Goal: Transaction & Acquisition: Purchase product/service

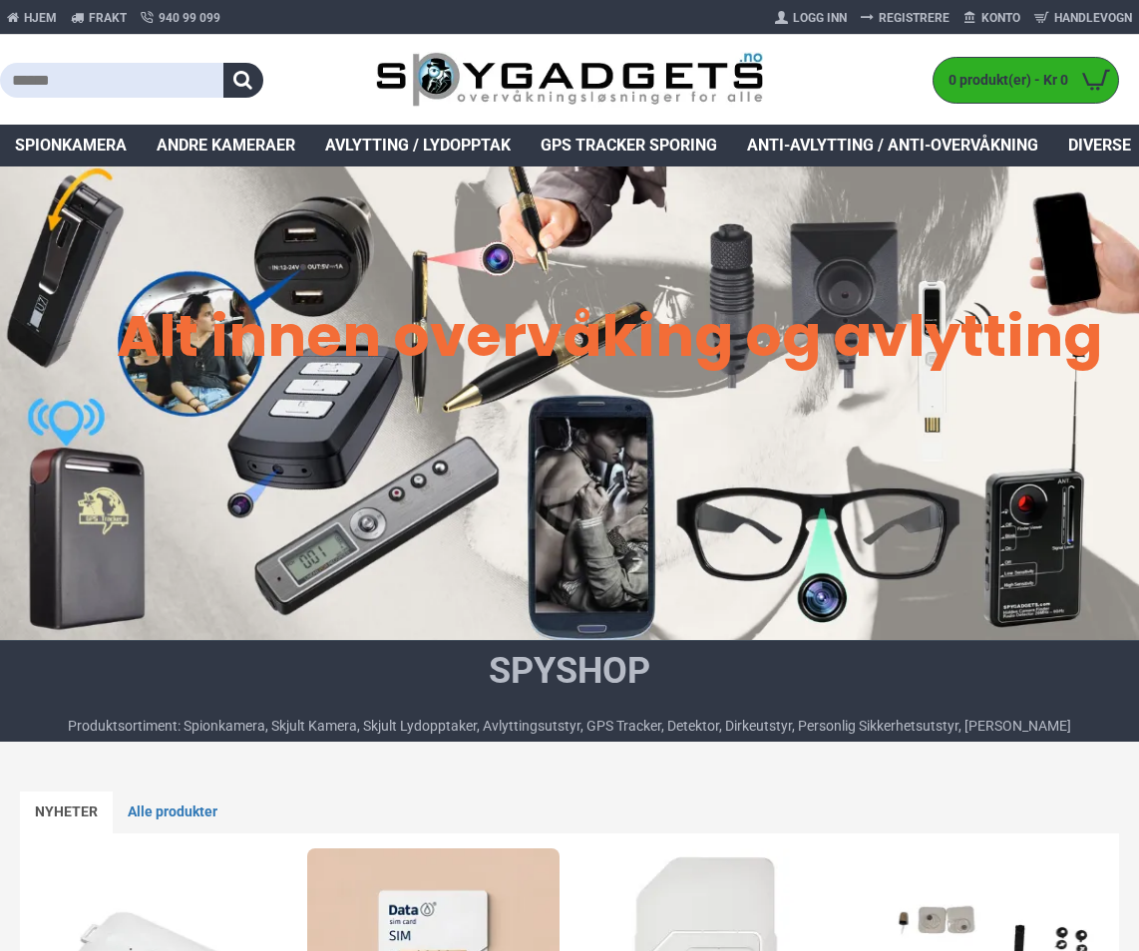
click at [131, 82] on input "text" at bounding box center [111, 80] width 223 height 35
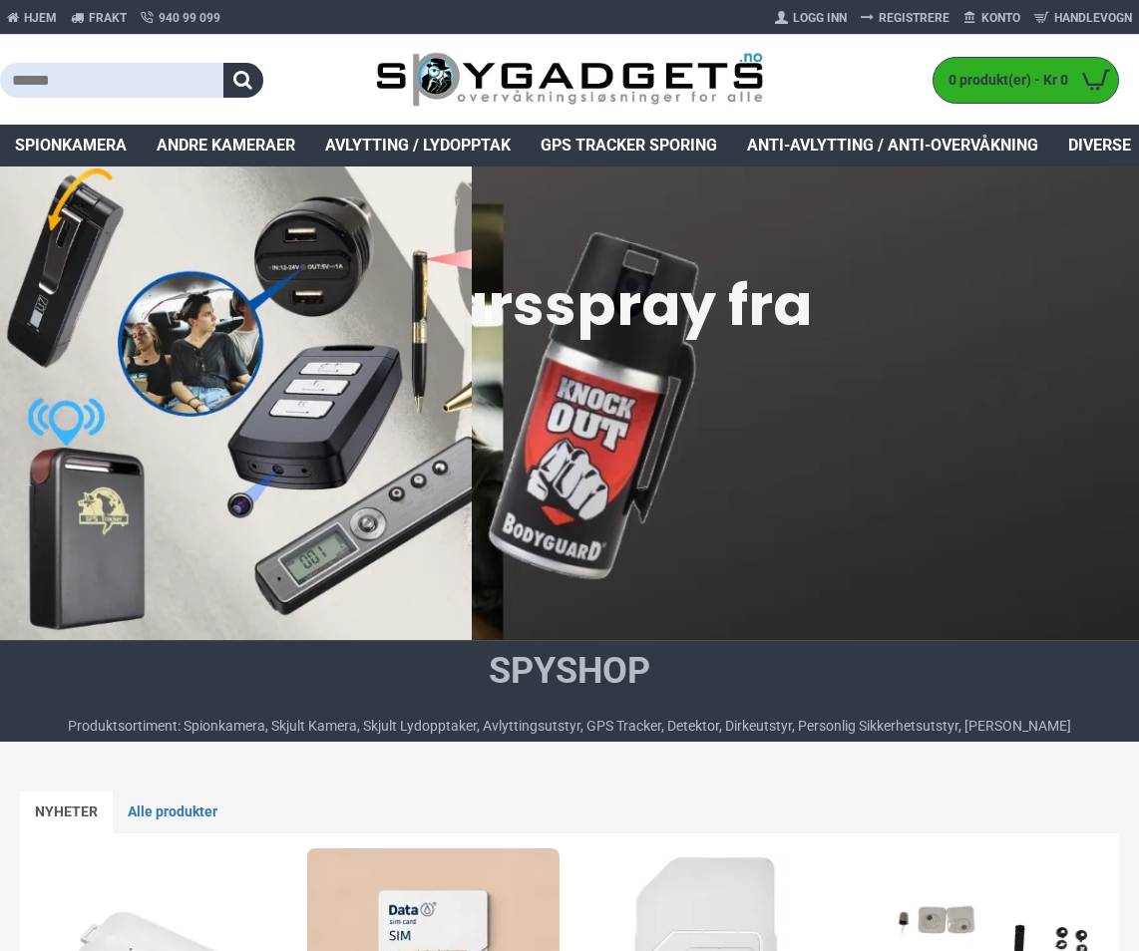
click at [135, 83] on input "text" at bounding box center [111, 80] width 223 height 35
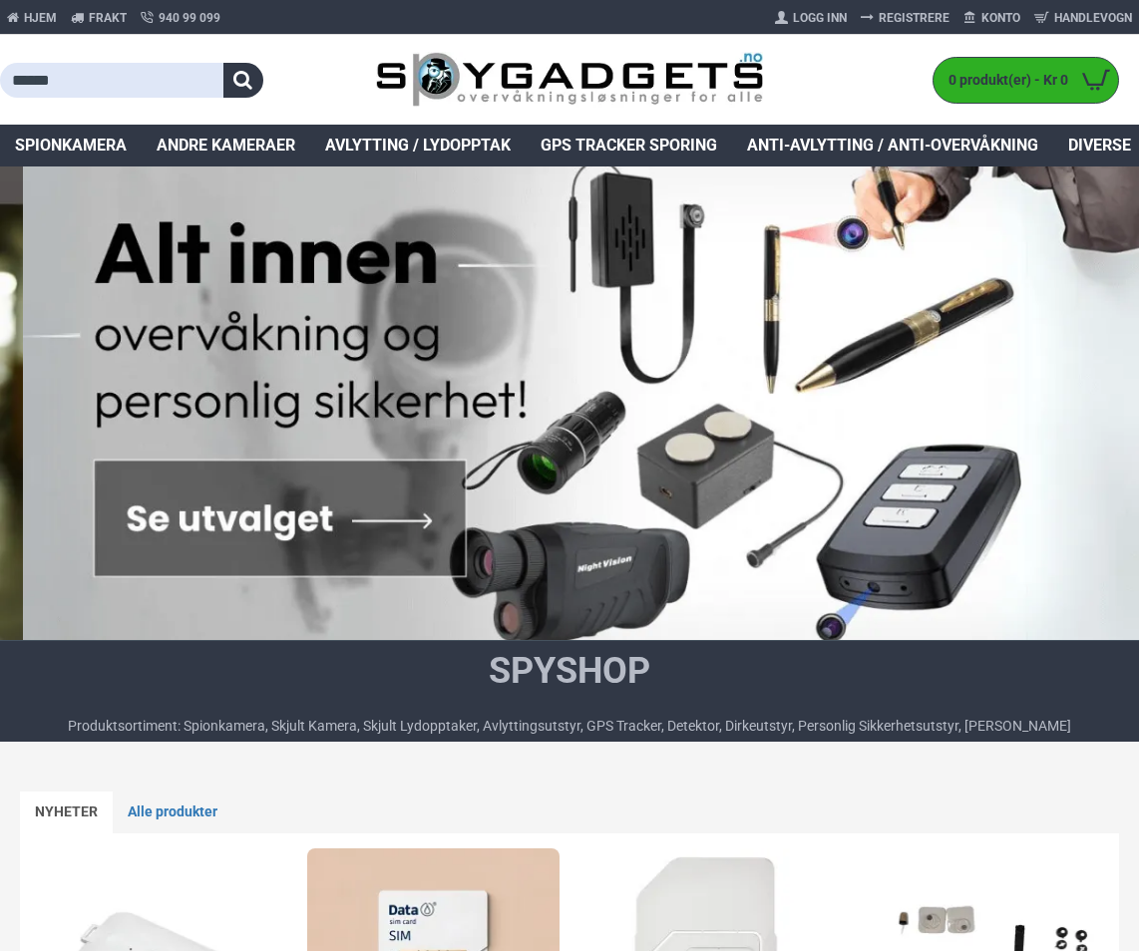
type input "******"
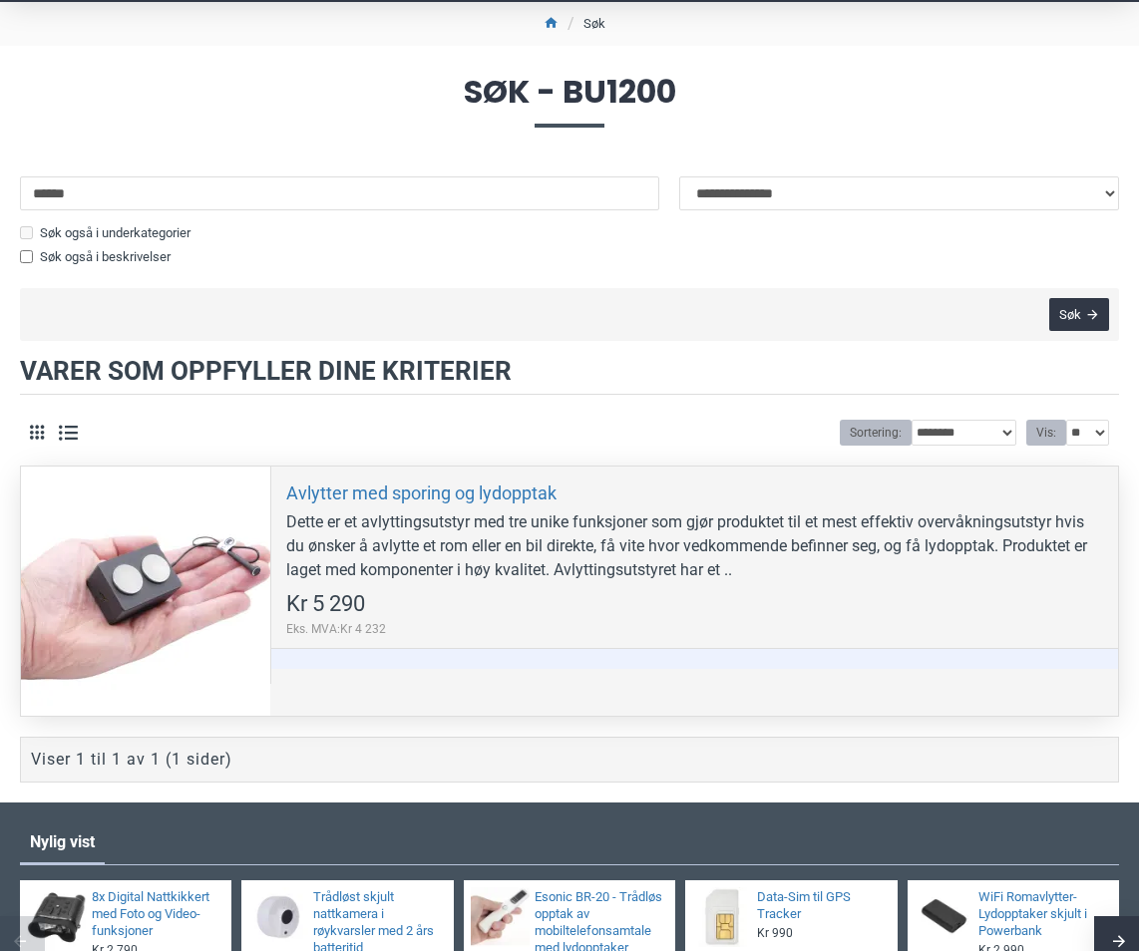
scroll to position [199, 0]
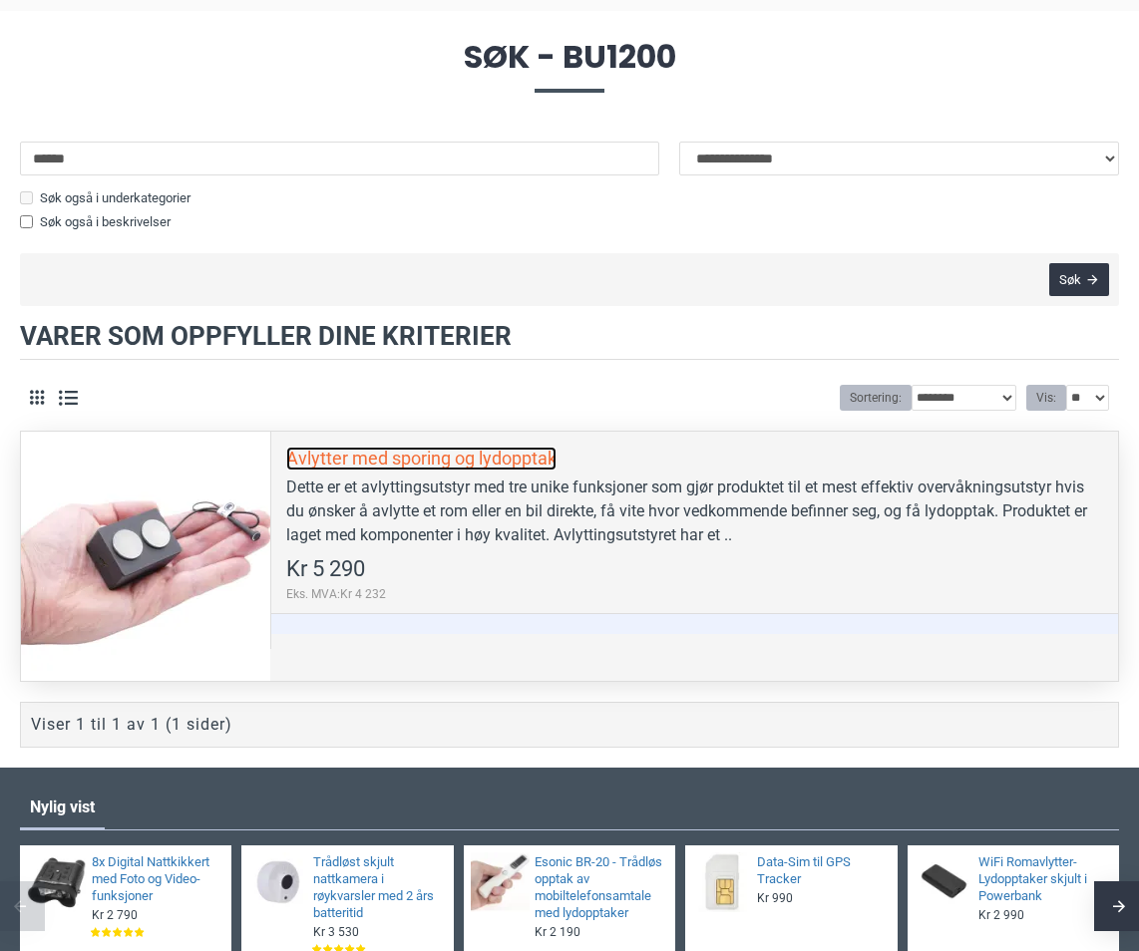
click at [535, 456] on link "Avlytter med sporing og lydopptak" at bounding box center [421, 458] width 270 height 23
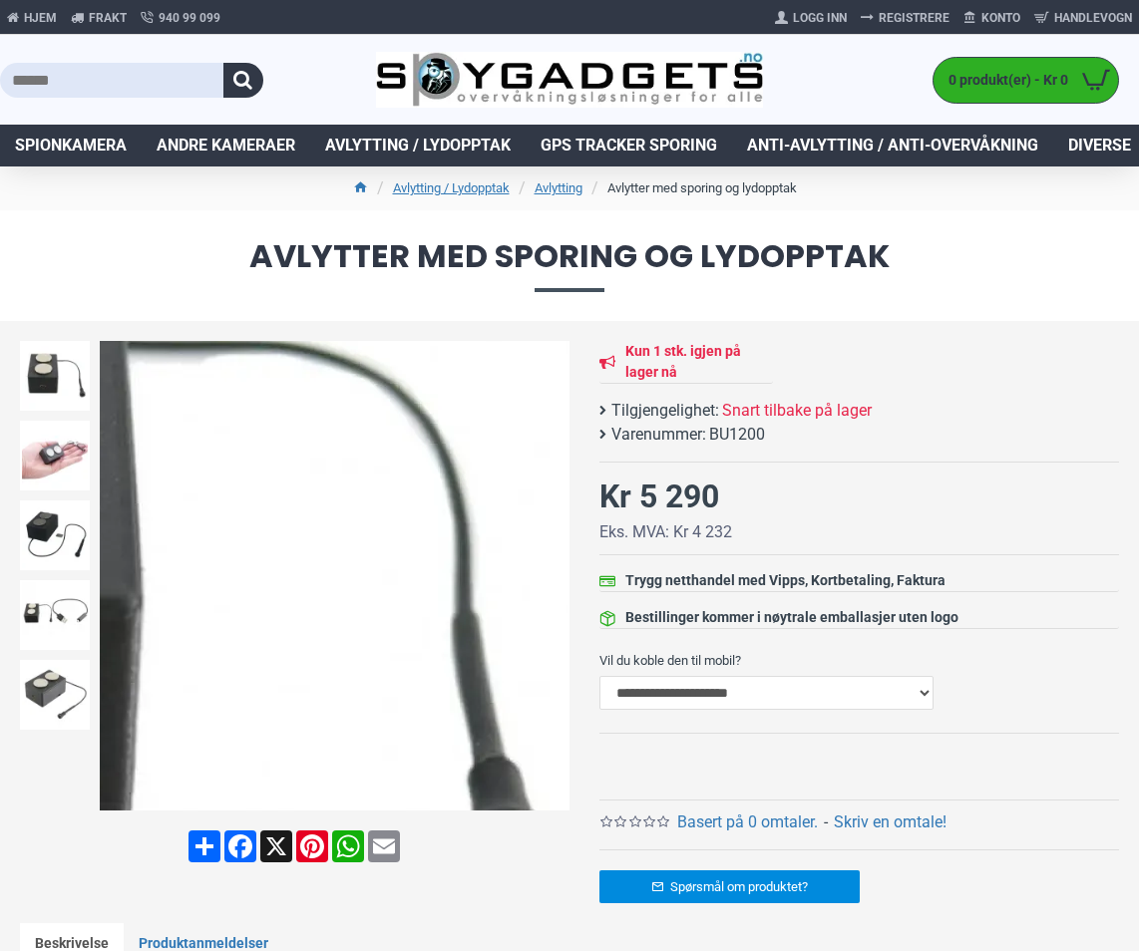
click at [553, 578] on div "Next slide" at bounding box center [552, 576] width 35 height 35
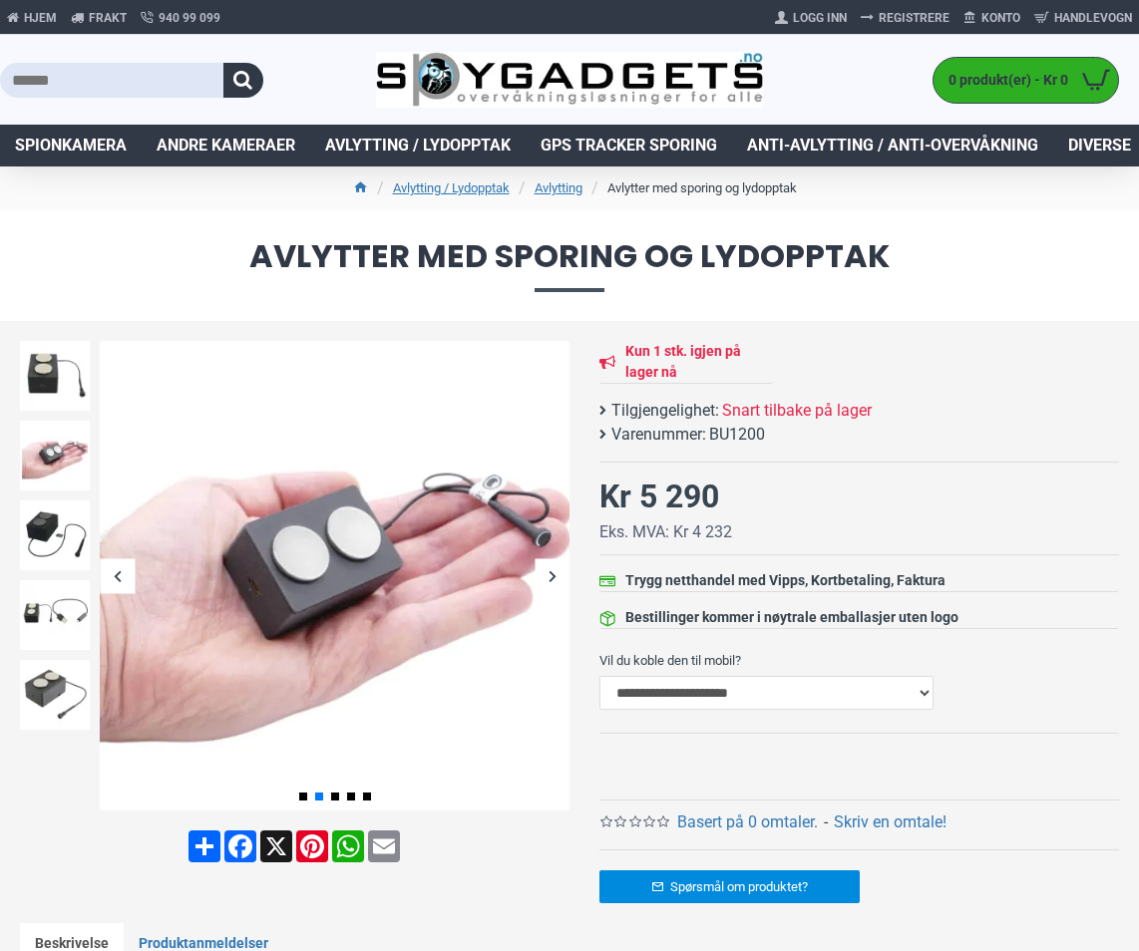
click at [550, 570] on div "Next slide" at bounding box center [552, 576] width 35 height 35
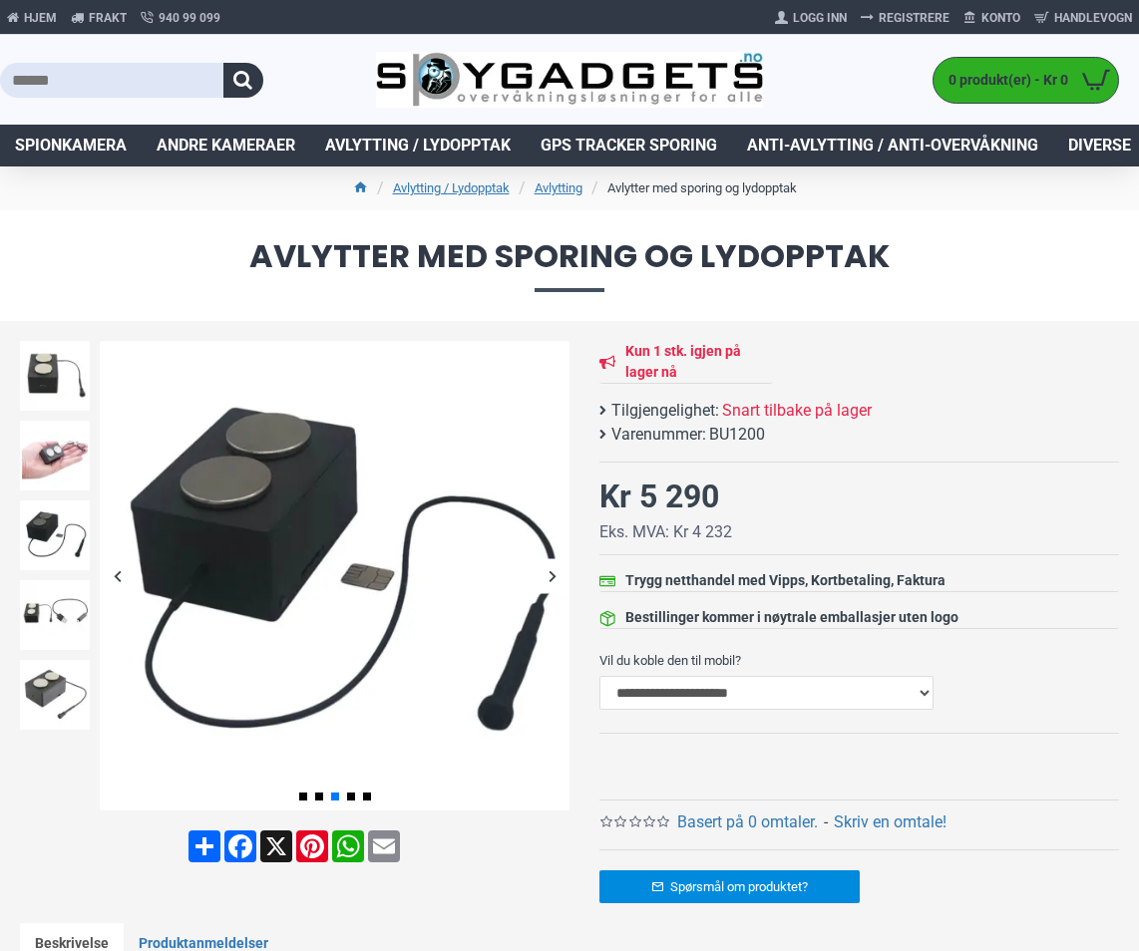
click at [553, 573] on div "Next slide" at bounding box center [552, 576] width 35 height 35
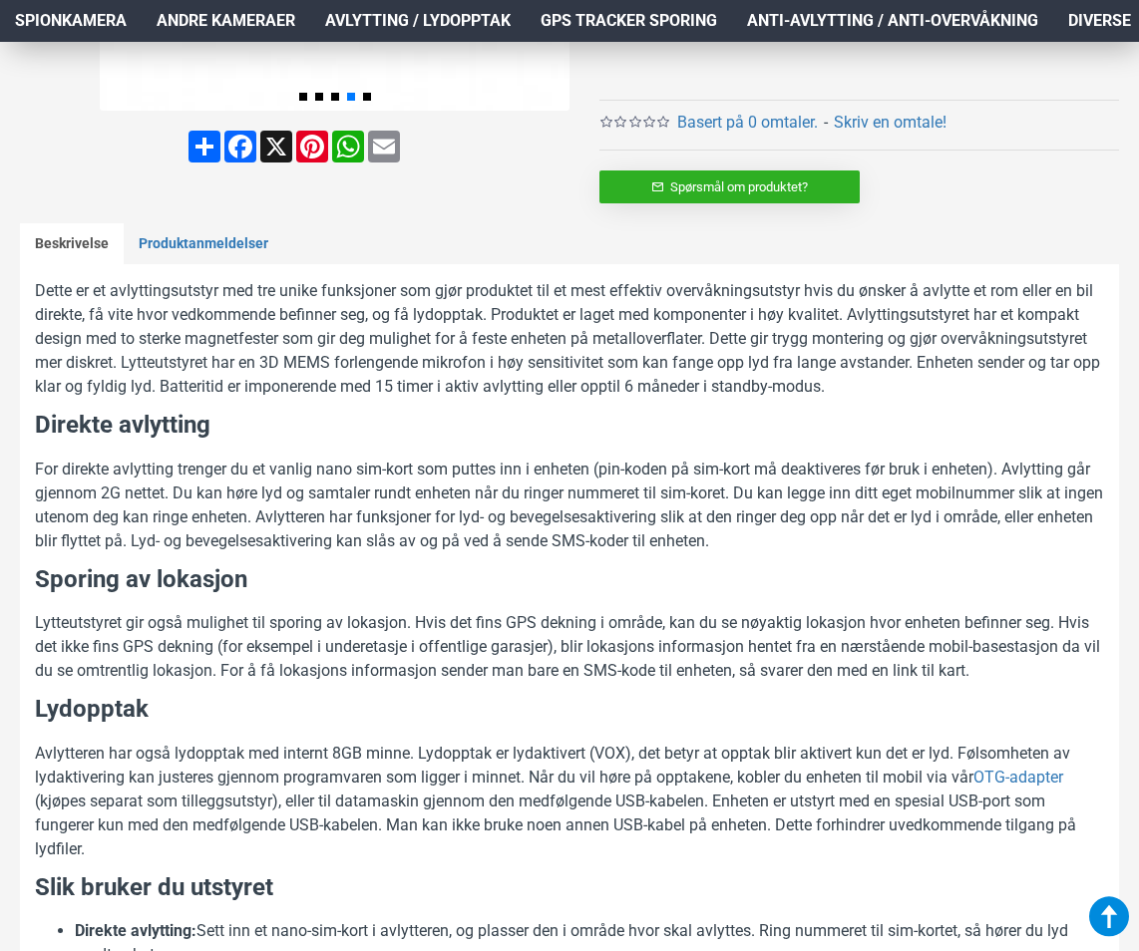
scroll to position [698, 0]
